Goal: Information Seeking & Learning: Learn about a topic

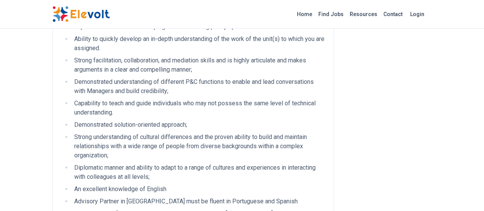
scroll to position [382, 0]
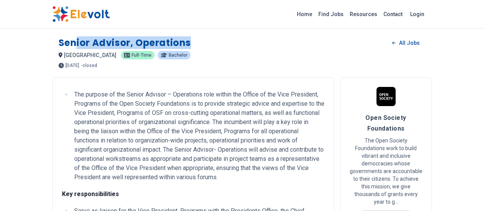
drag, startPoint x: 149, startPoint y: 44, endPoint x: 27, endPoint y: 34, distance: 122.3
click at [52, 34] on div "Senior Advisor, Operations All Jobs [GEOGRAPHIC_DATA] KE [DEMOGRAPHIC_DATA] Bac…" at bounding box center [241, 49] width 379 height 37
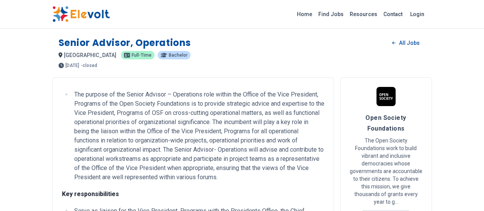
drag, startPoint x: 386, startPoint y: 117, endPoint x: 406, endPoint y: 120, distance: 19.6
click at [406, 120] on span "Open Society Foundations" at bounding box center [385, 123] width 41 height 18
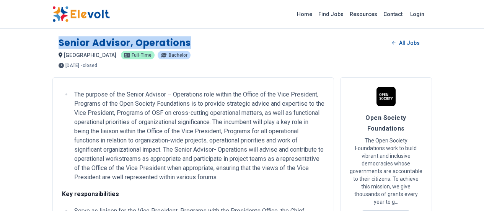
drag, startPoint x: 148, startPoint y: 44, endPoint x: 14, endPoint y: 36, distance: 134.5
click at [52, 35] on div "Senior Advisor, Operations All Jobs [GEOGRAPHIC_DATA] KE [DEMOGRAPHIC_DATA] Bac…" at bounding box center [241, 49] width 379 height 37
copy h1 "Senior Advisor, Operations"
